Goal: Communication & Community: Share content

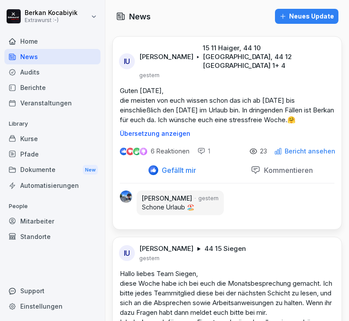
click at [38, 43] on div "Home" at bounding box center [52, 41] width 96 height 15
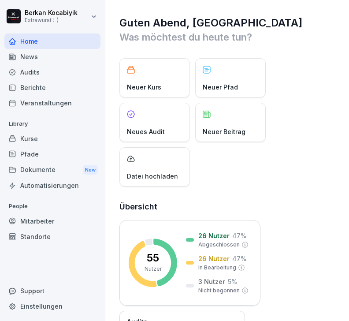
click at [35, 75] on div "Audits" at bounding box center [52, 71] width 96 height 15
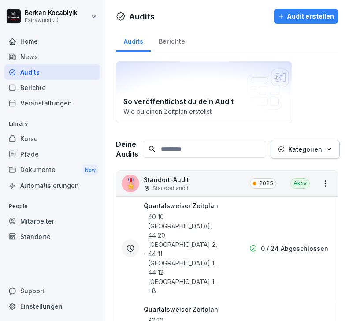
click at [21, 55] on div "News" at bounding box center [52, 56] width 96 height 15
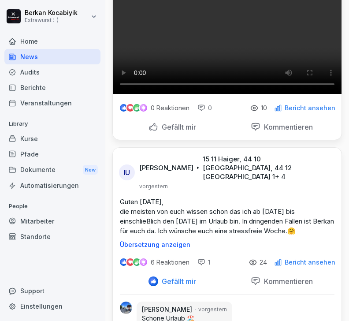
scroll to position [249, 0]
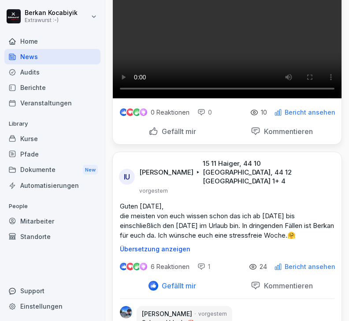
click at [322, 116] on p "Bericht ansehen" at bounding box center [310, 112] width 51 height 7
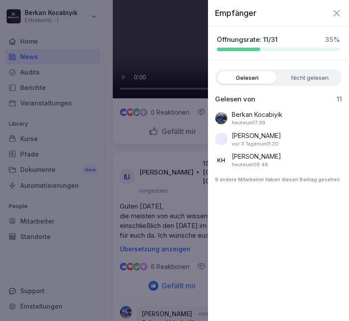
click at [338, 10] on icon "button" at bounding box center [337, 13] width 11 height 11
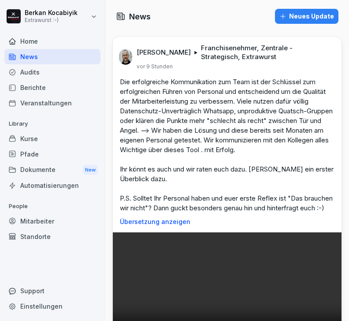
scroll to position [0, 0]
click at [25, 38] on div "Home" at bounding box center [52, 41] width 96 height 15
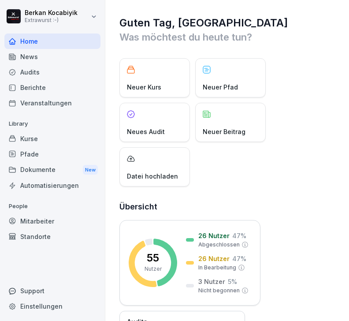
click at [227, 131] on p "Neuer Beitrag" at bounding box center [224, 131] width 43 height 9
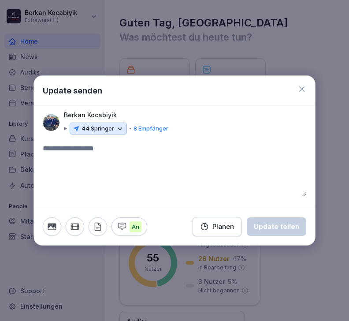
click at [122, 125] on icon at bounding box center [120, 129] width 8 height 8
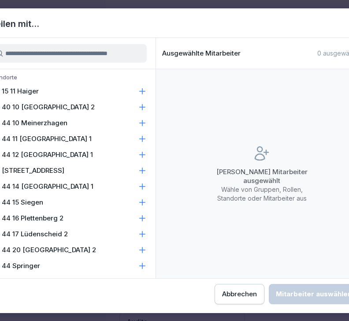
click at [144, 107] on icon at bounding box center [143, 107] width 6 height 6
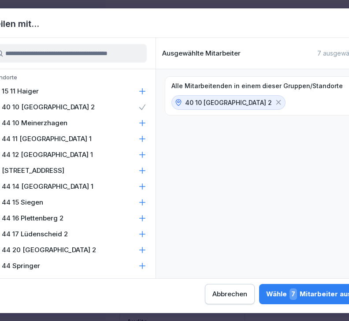
click at [142, 137] on icon at bounding box center [143, 139] width 6 height 6
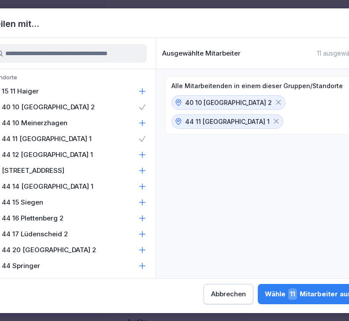
click at [142, 154] on icon at bounding box center [143, 155] width 6 height 6
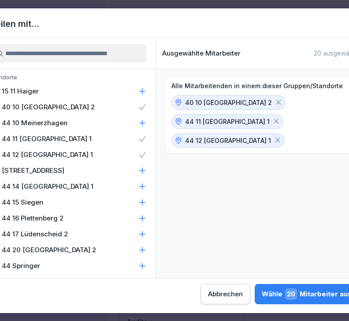
click at [143, 190] on icon at bounding box center [142, 186] width 9 height 9
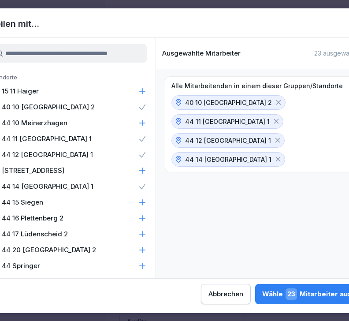
click at [146, 236] on icon at bounding box center [142, 234] width 9 height 9
click at [144, 248] on icon at bounding box center [142, 250] width 9 height 9
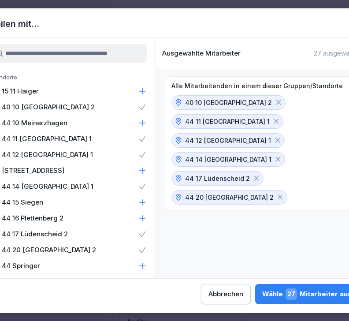
click at [262, 295] on div "Wähle 27 Mitarbeiter aus" at bounding box center [307, 293] width 90 height 11
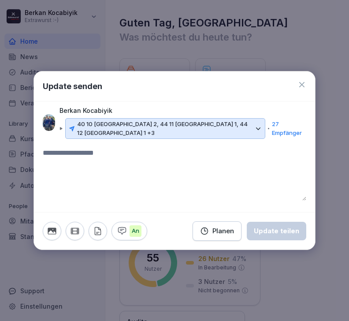
click at [115, 153] on textarea at bounding box center [175, 174] width 264 height 53
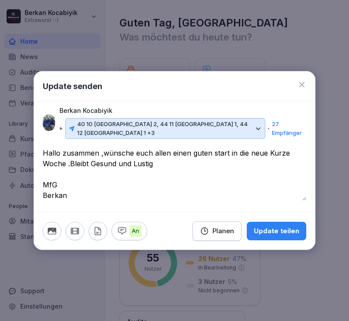
type textarea "**********"
click at [288, 230] on div "Update teilen" at bounding box center [276, 231] width 45 height 10
